Goal: Entertainment & Leisure: Consume media (video, audio)

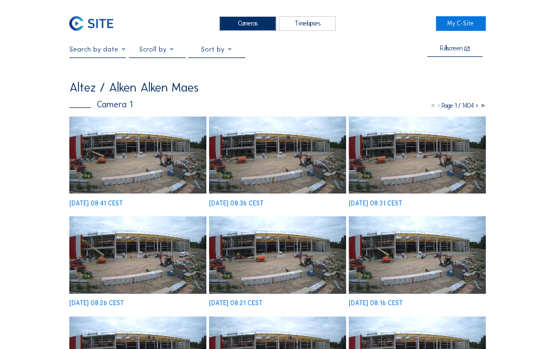
click at [109, 216] on img at bounding box center [137, 254] width 137 height 77
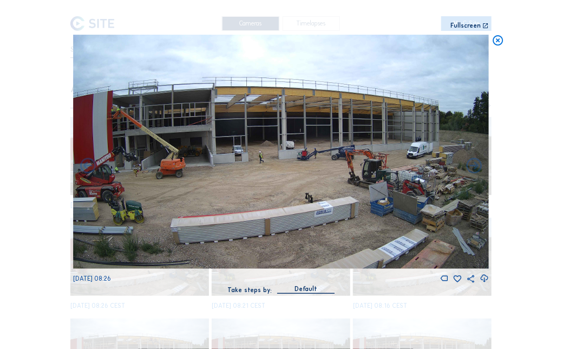
click at [278, 174] on img at bounding box center [281, 152] width 416 height 234
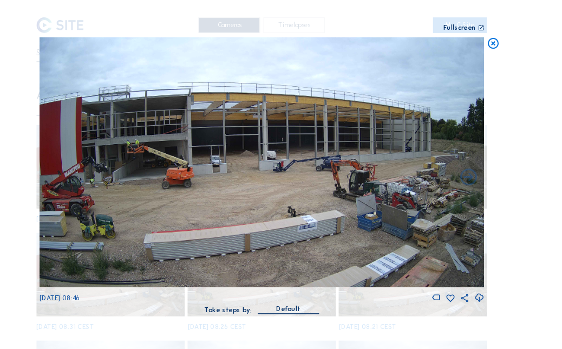
click at [89, 172] on img at bounding box center [281, 152] width 416 height 234
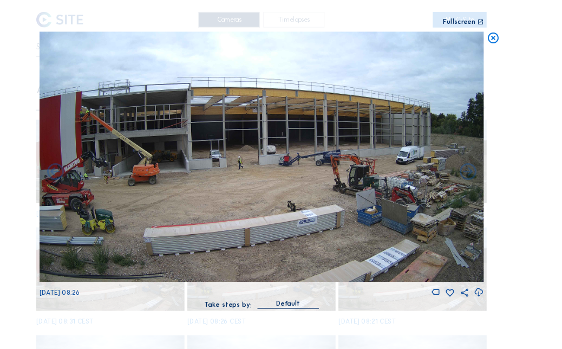
click at [455, 29] on div "Fullscreen" at bounding box center [466, 26] width 30 height 6
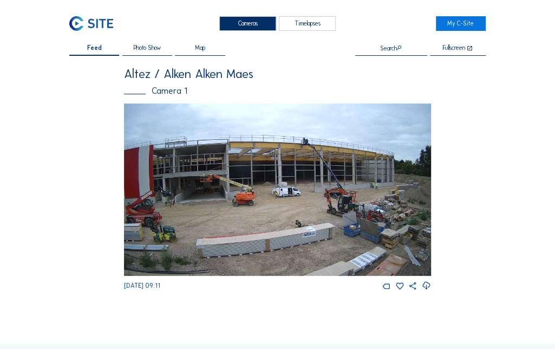
click at [195, 176] on img at bounding box center [277, 189] width 307 height 173
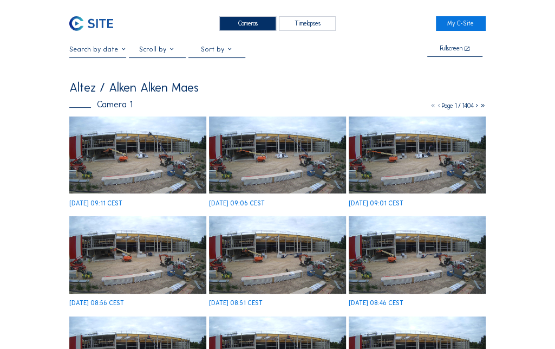
click at [104, 145] on img at bounding box center [137, 154] width 137 height 77
